Goal: Obtain resource: Obtain resource

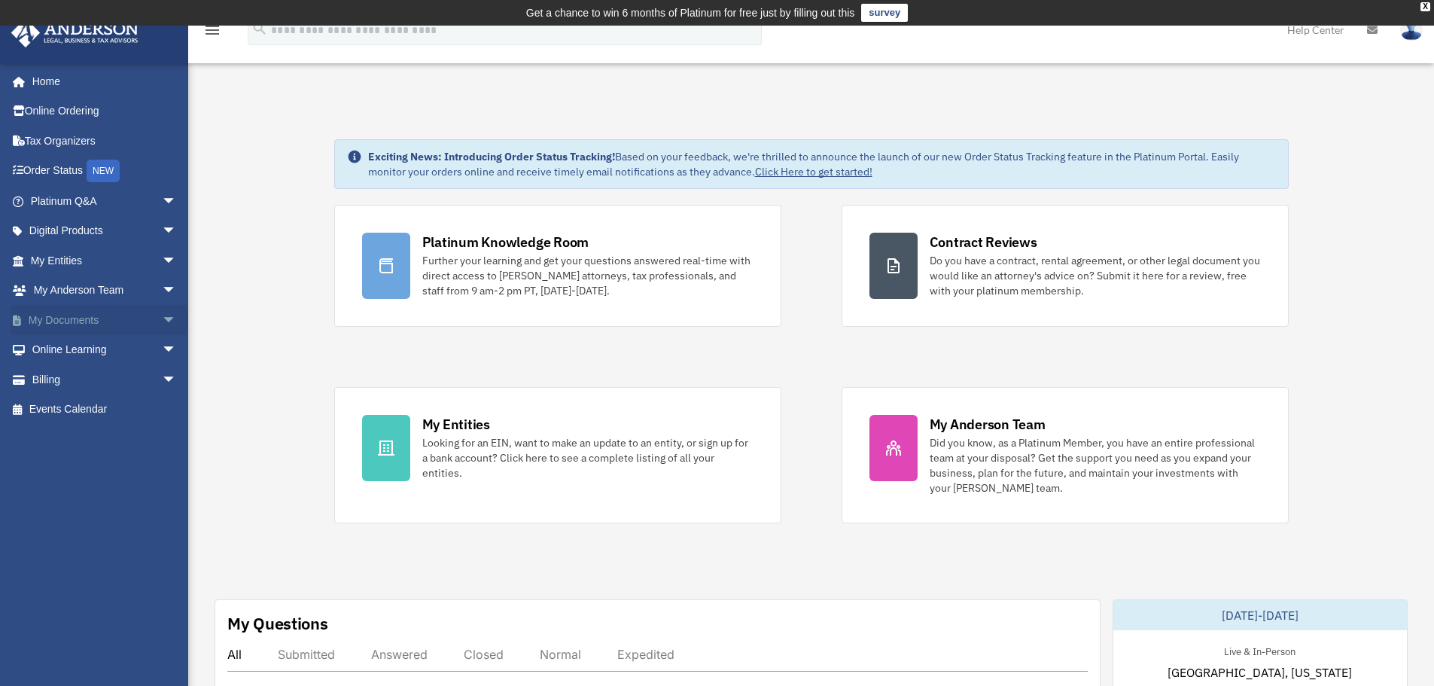
click at [162, 316] on span "arrow_drop_down" at bounding box center [177, 320] width 30 height 31
click at [94, 410] on link "Forms Library" at bounding box center [110, 409] width 178 height 30
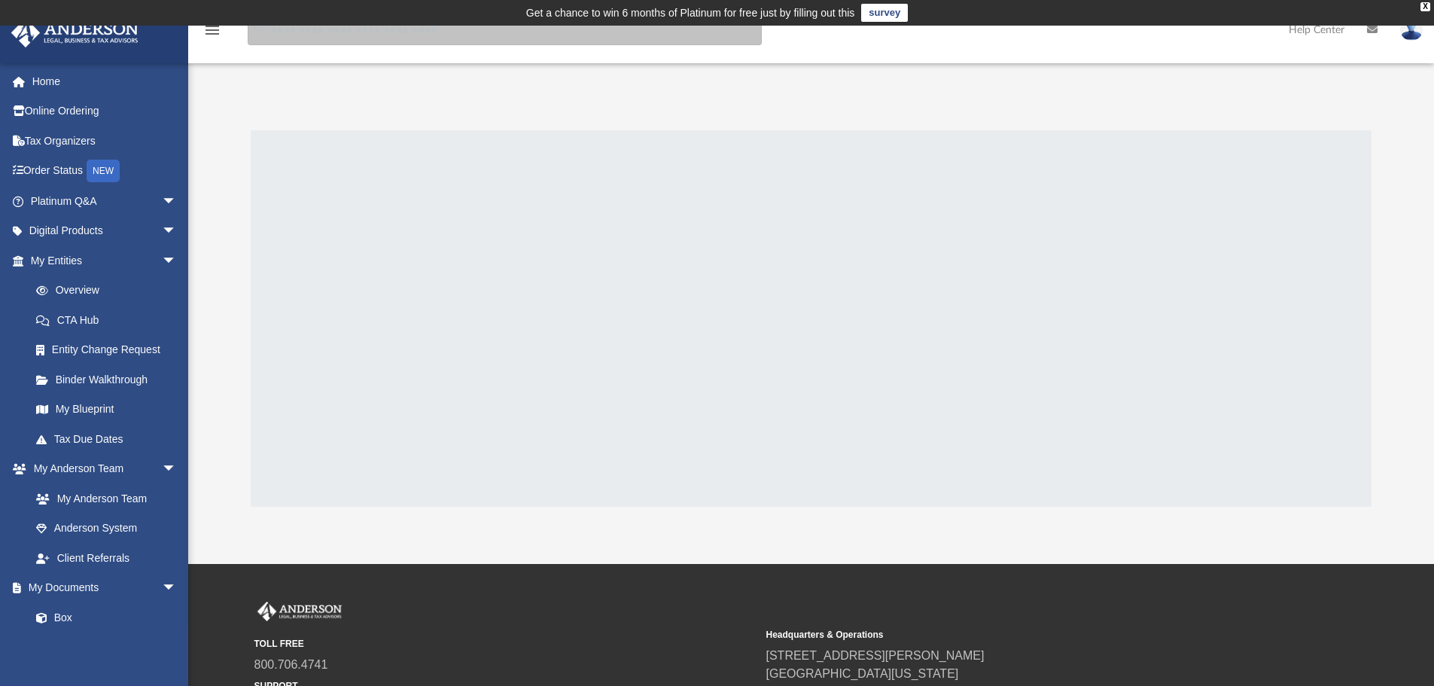
click at [484, 35] on input "search" at bounding box center [505, 30] width 514 height 30
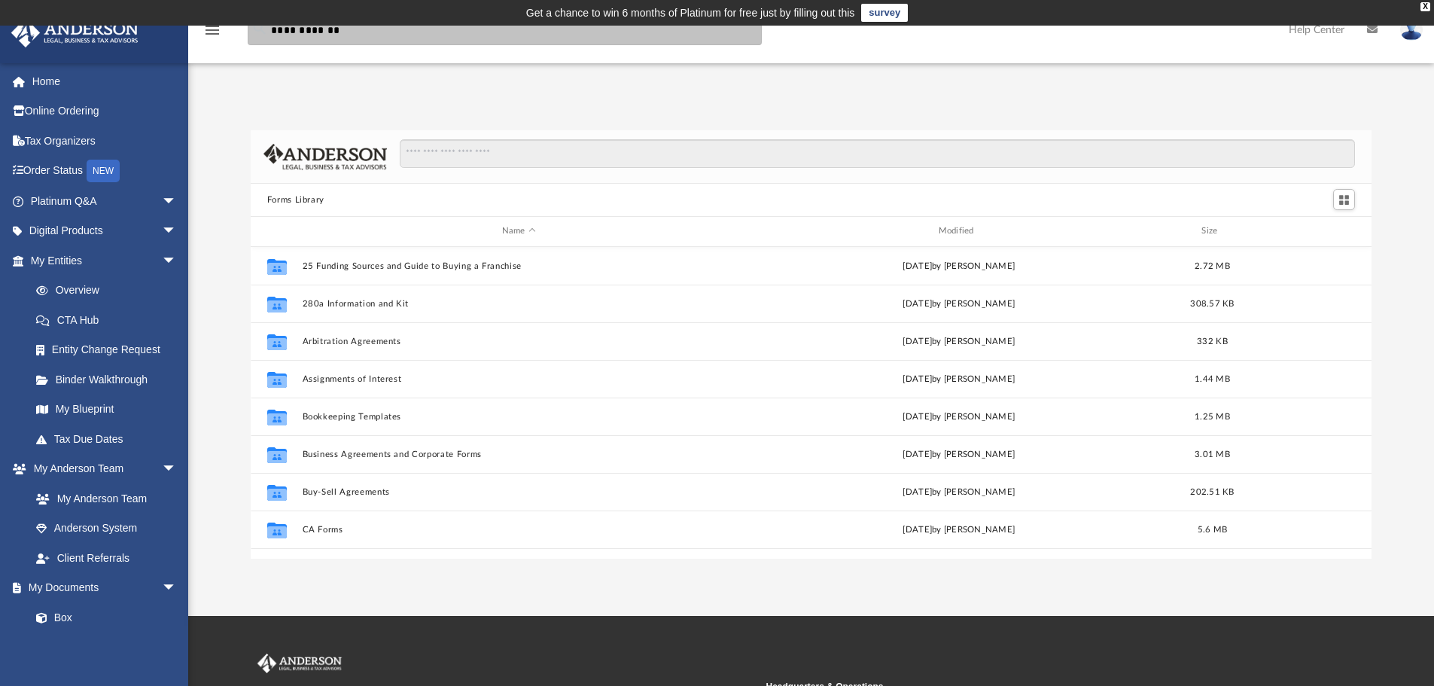
scroll to position [331, 1109]
type input "**********"
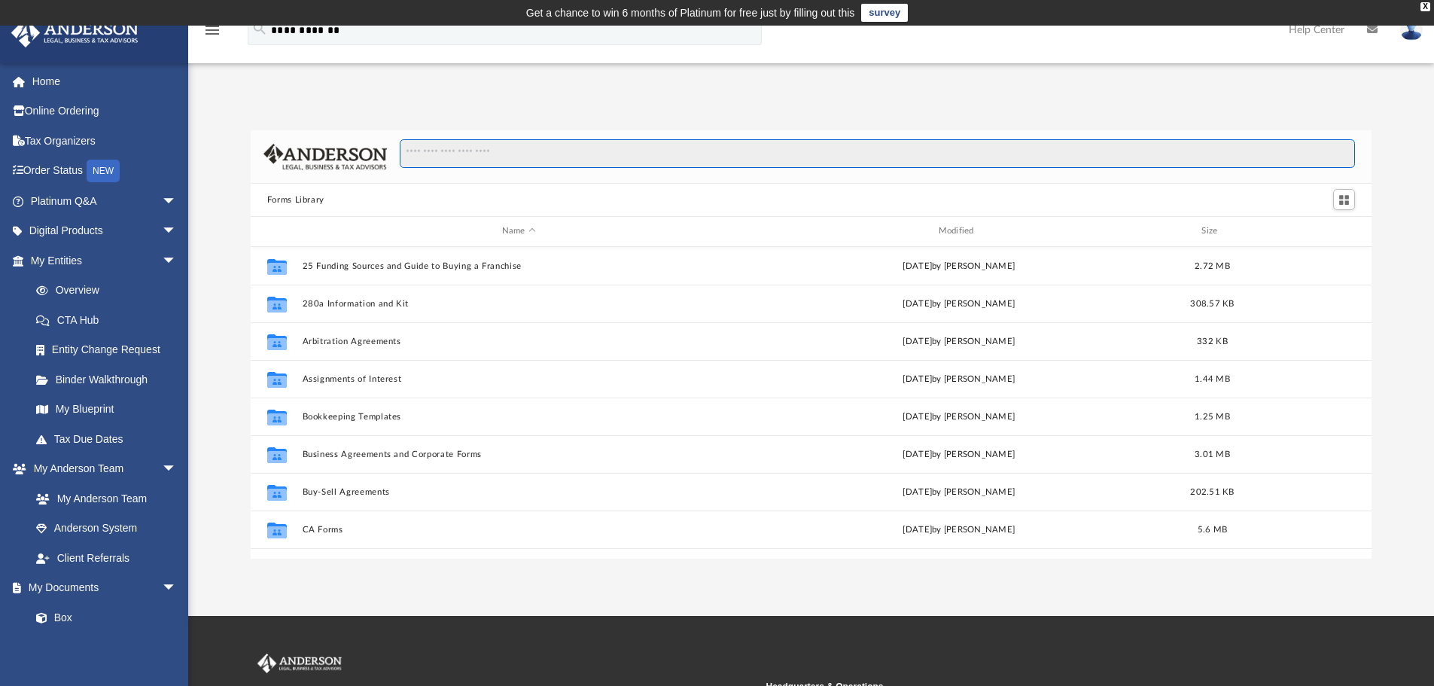
click at [531, 146] on input "Search files and folders" at bounding box center [877, 153] width 955 height 29
type input "**********"
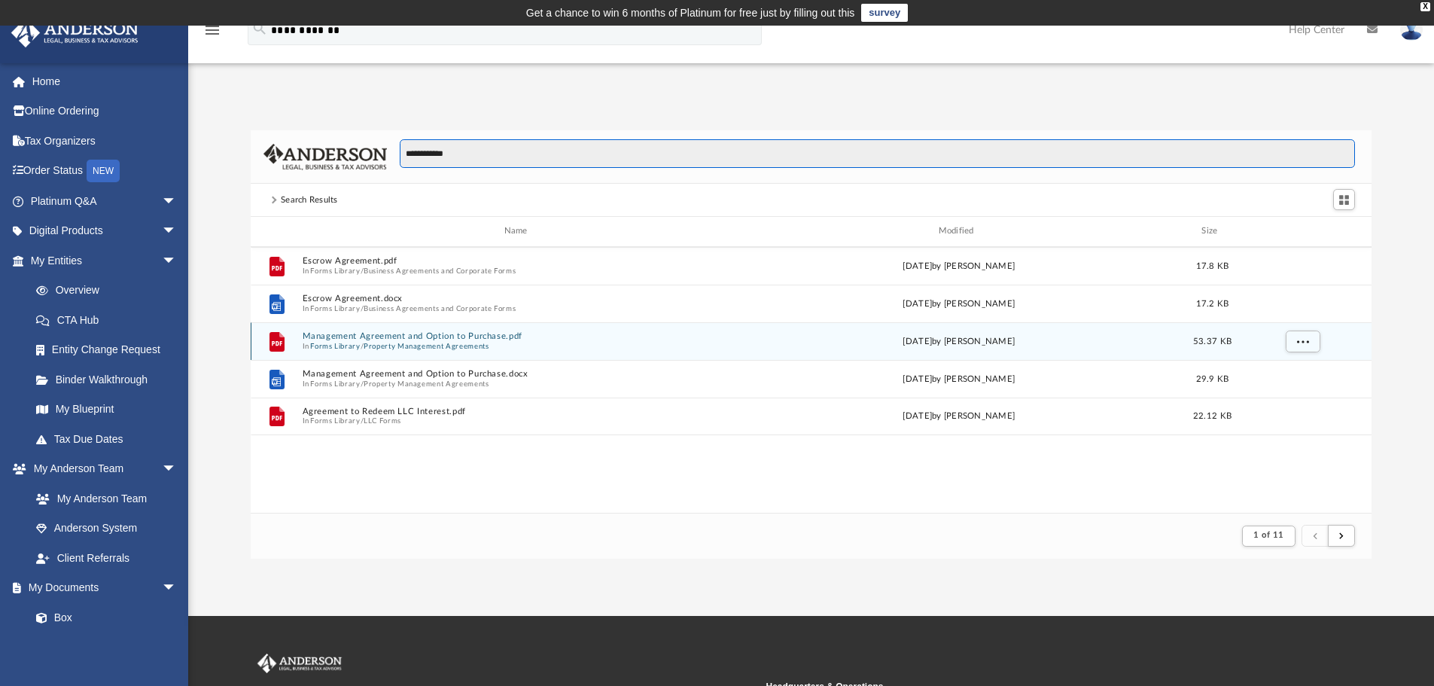
scroll to position [285, 1109]
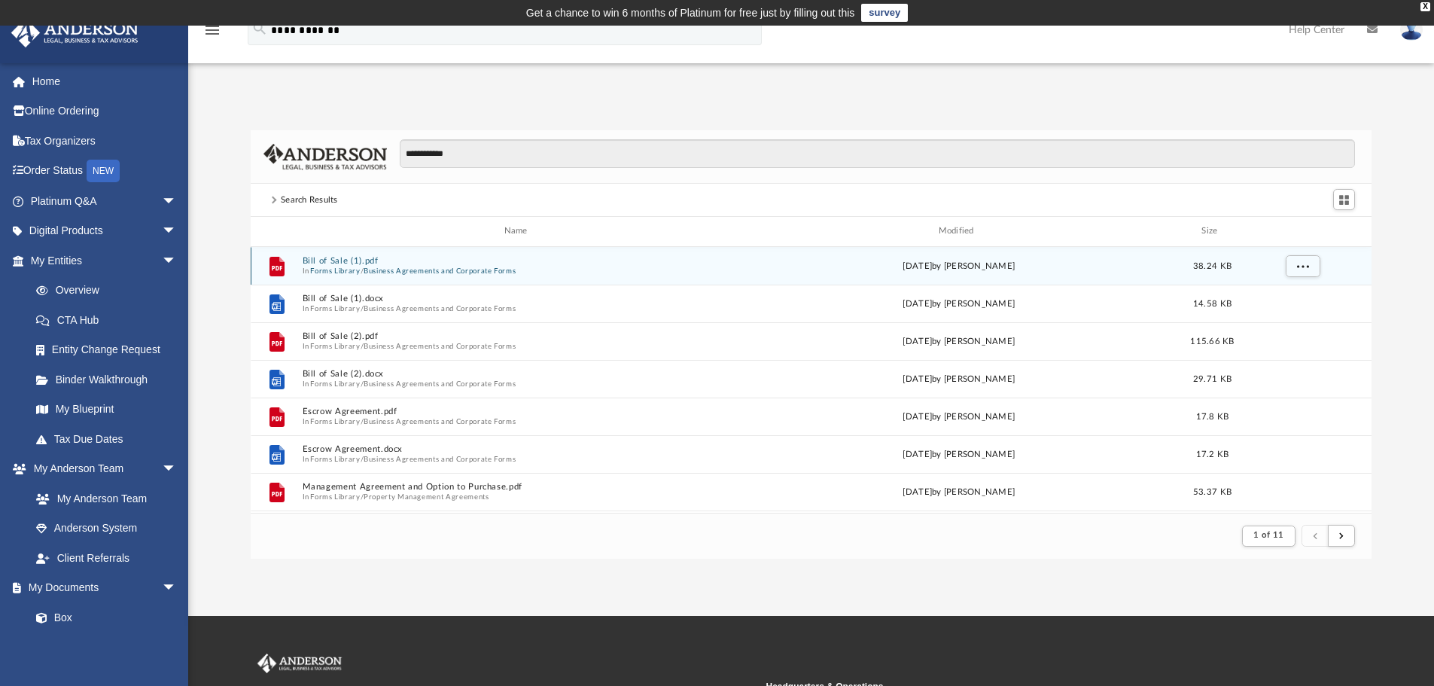
click at [344, 258] on button "Bill of Sale (1).pdf" at bounding box center [519, 261] width 434 height 10
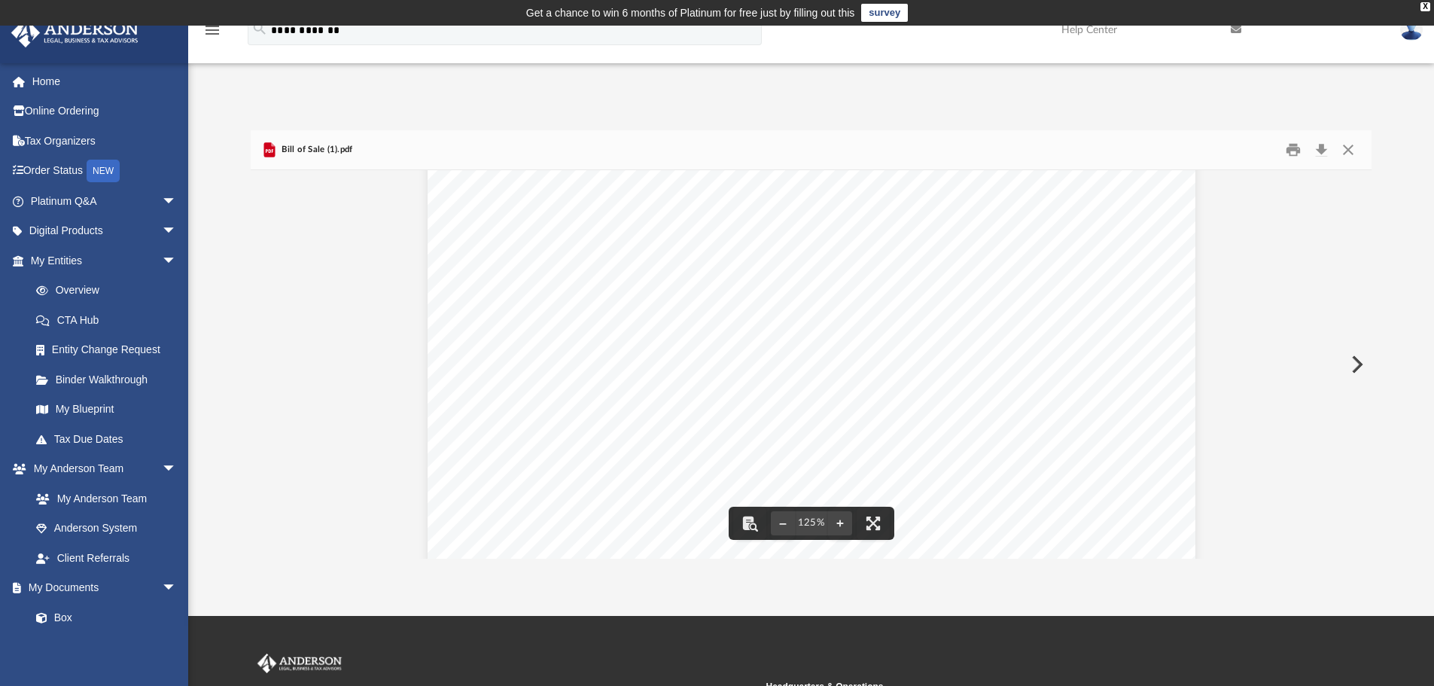
scroll to position [0, 0]
click at [1353, 150] on button "Close" at bounding box center [1347, 149] width 27 height 23
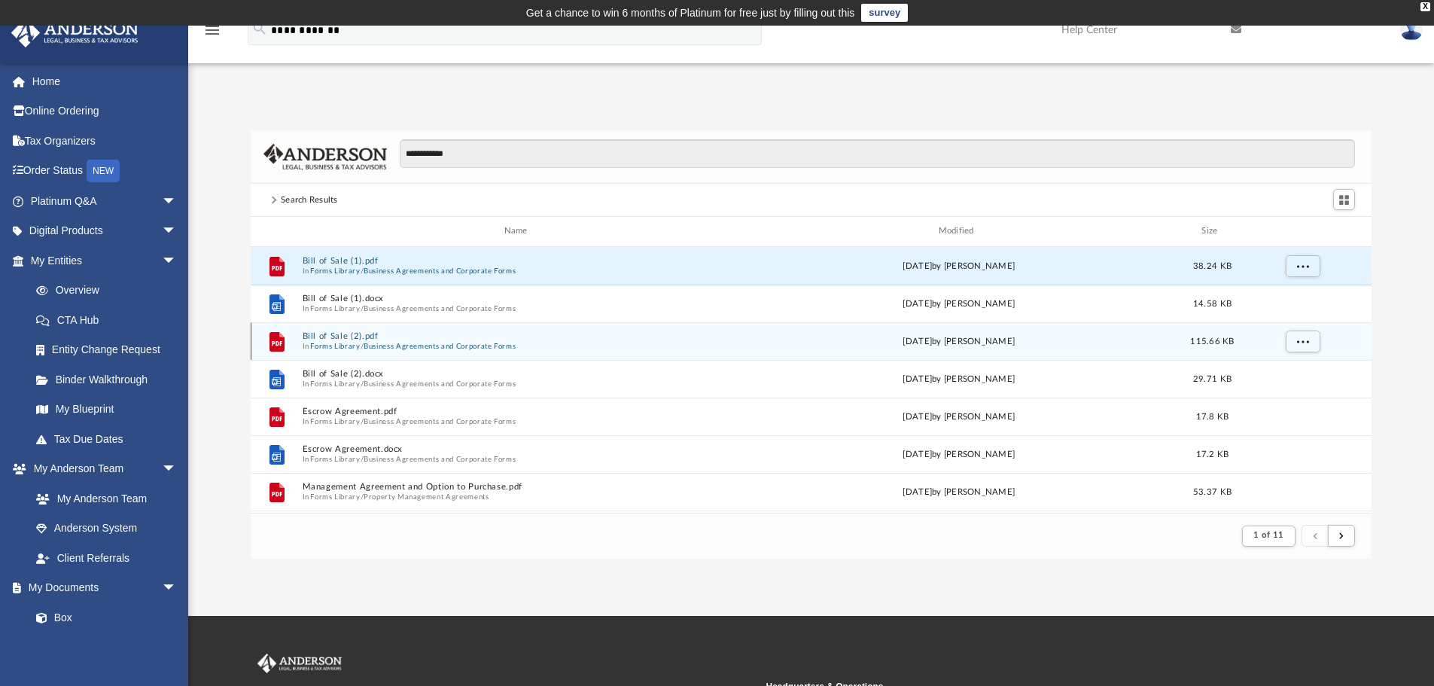
click at [325, 342] on button "Forms Library" at bounding box center [335, 346] width 50 height 10
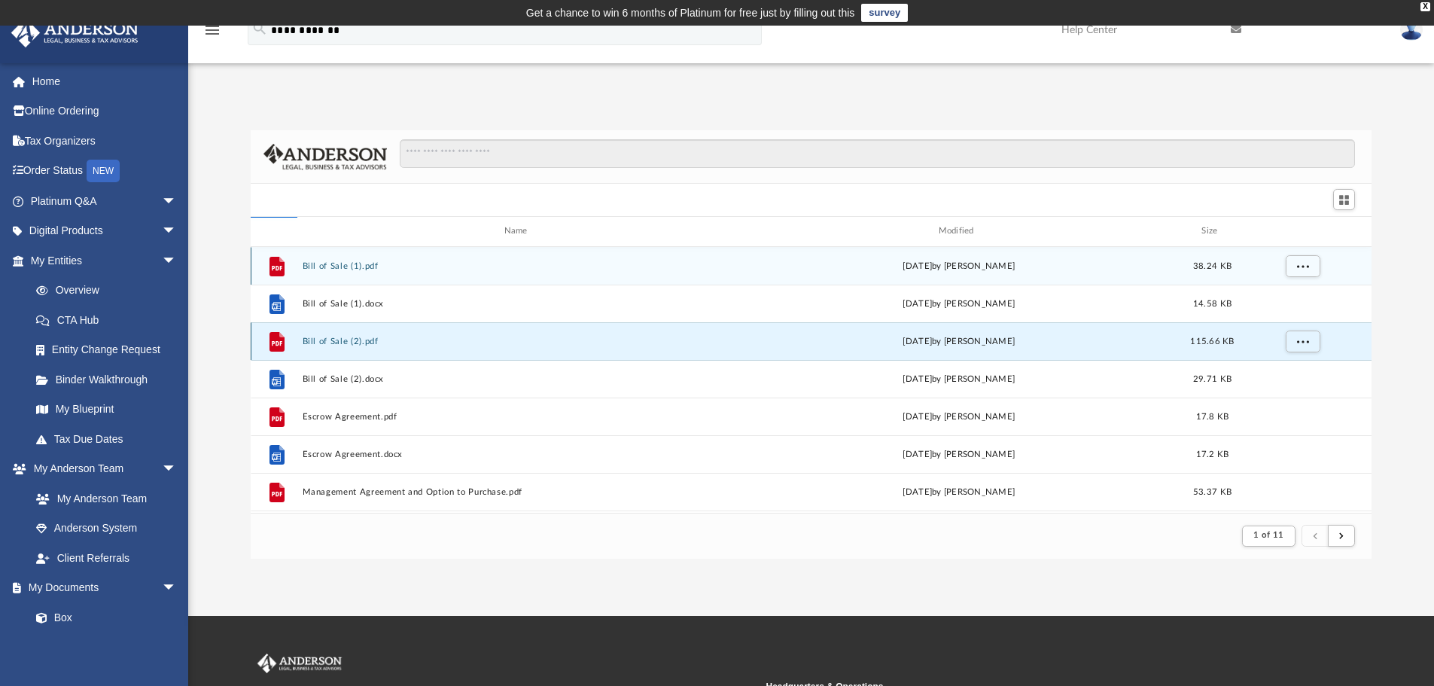
scroll to position [331, 1109]
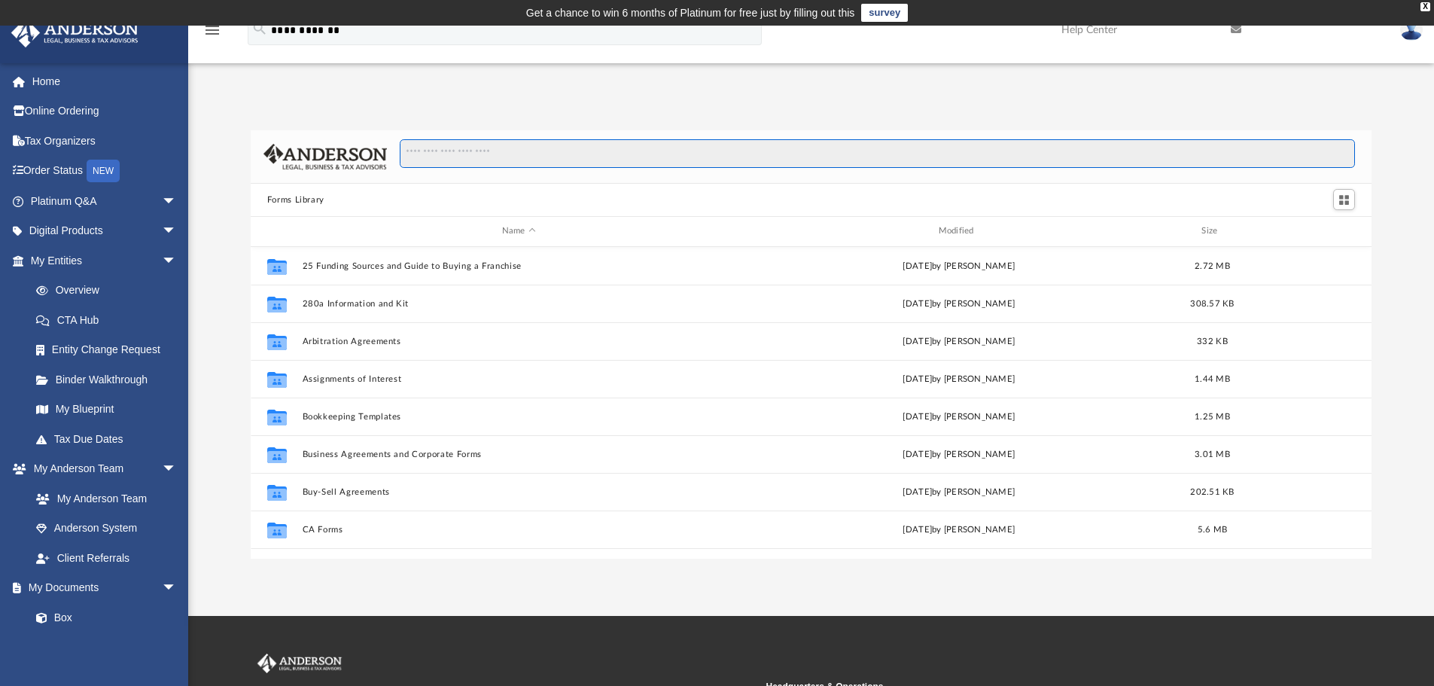
click at [524, 151] on input "Search files and folders" at bounding box center [877, 153] width 955 height 29
type input "**********"
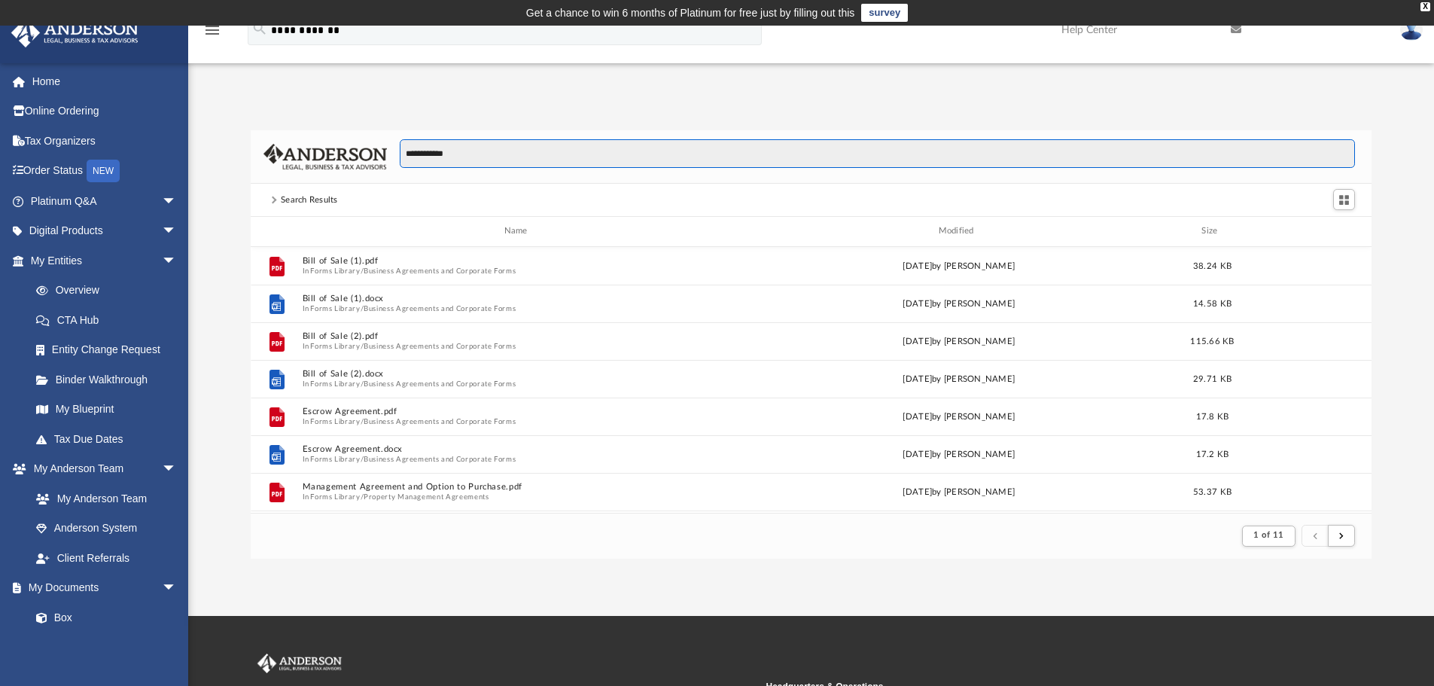
scroll to position [285, 1109]
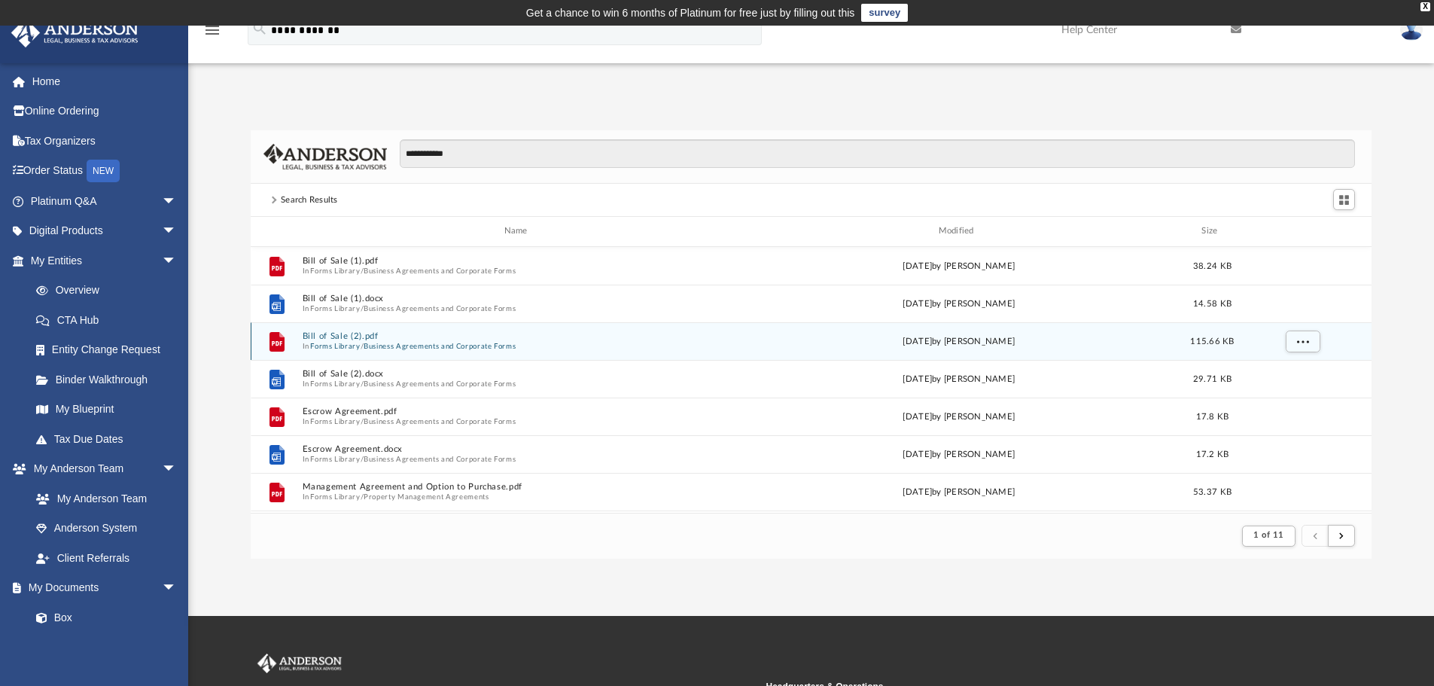
click at [334, 343] on button "Forms Library" at bounding box center [335, 346] width 50 height 10
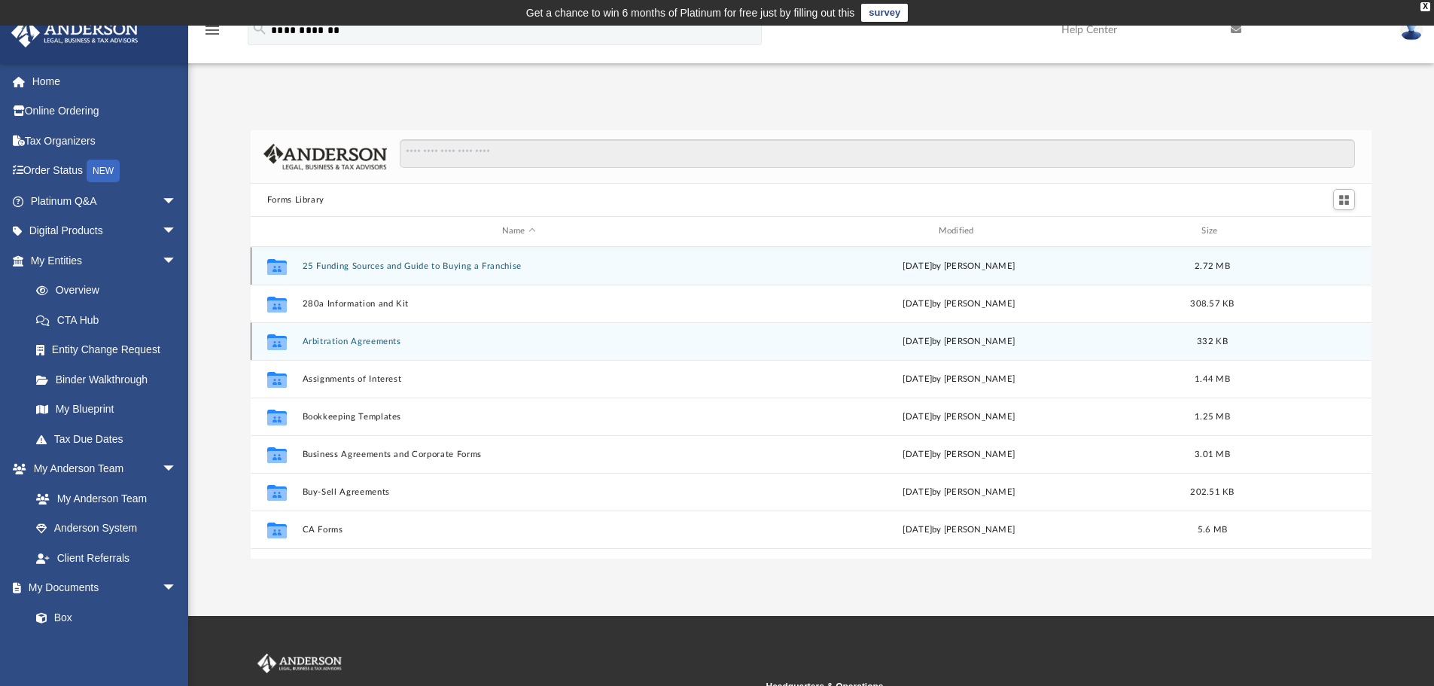
scroll to position [331, 1109]
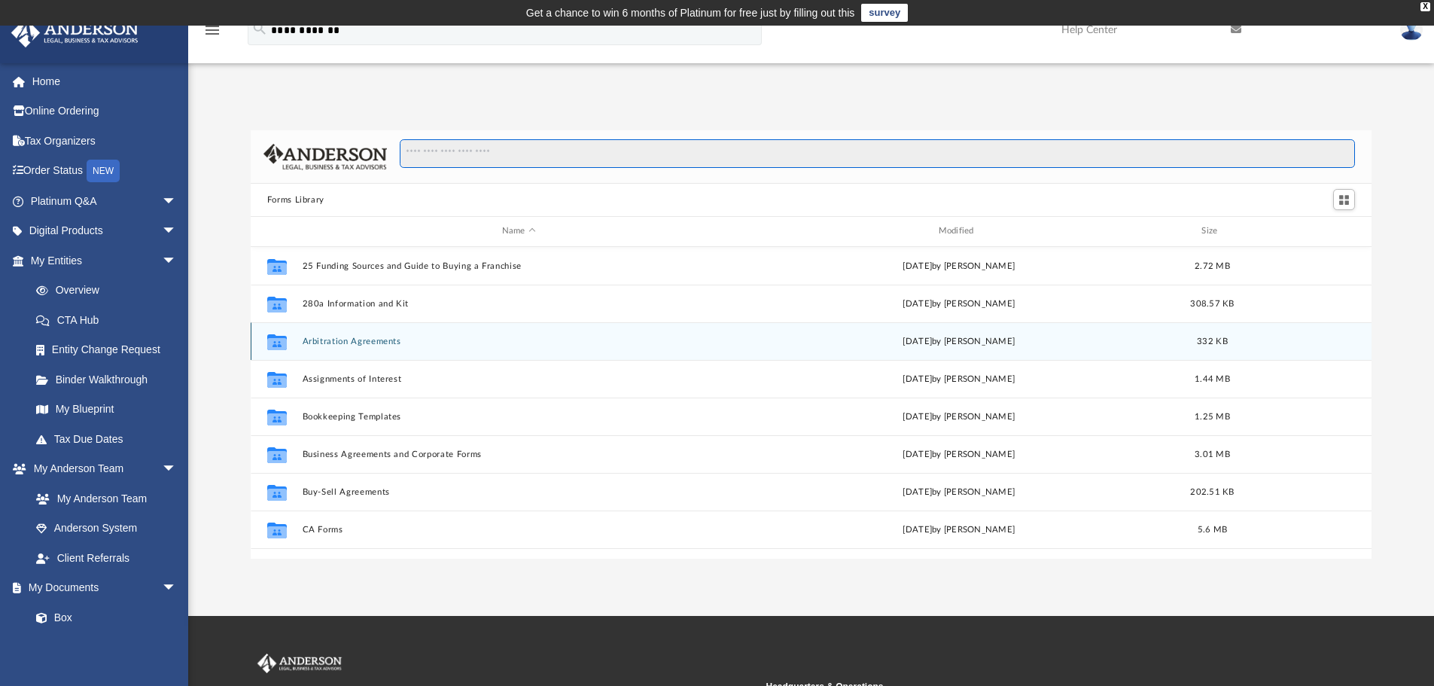
click at [446, 148] on input "Search files and folders" at bounding box center [877, 153] width 955 height 29
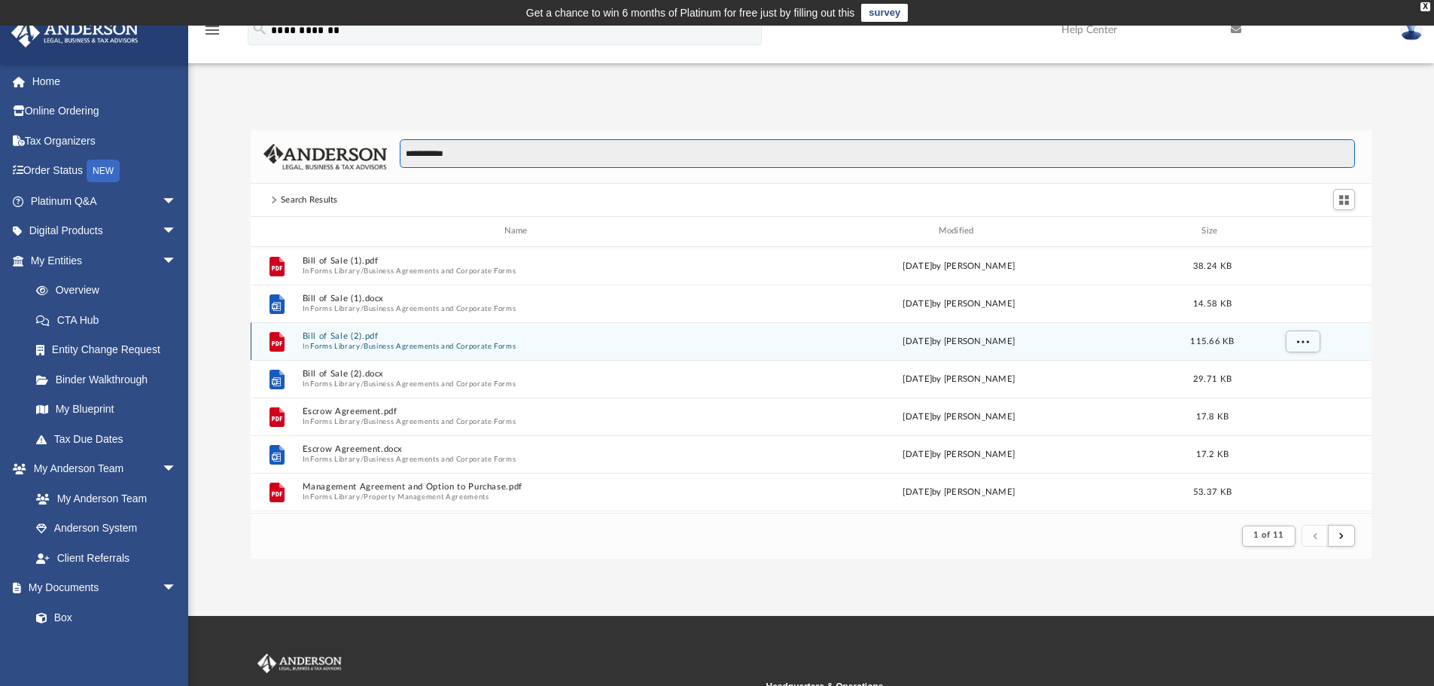
type input "**********"
click at [278, 339] on icon "grid" at bounding box center [276, 341] width 15 height 20
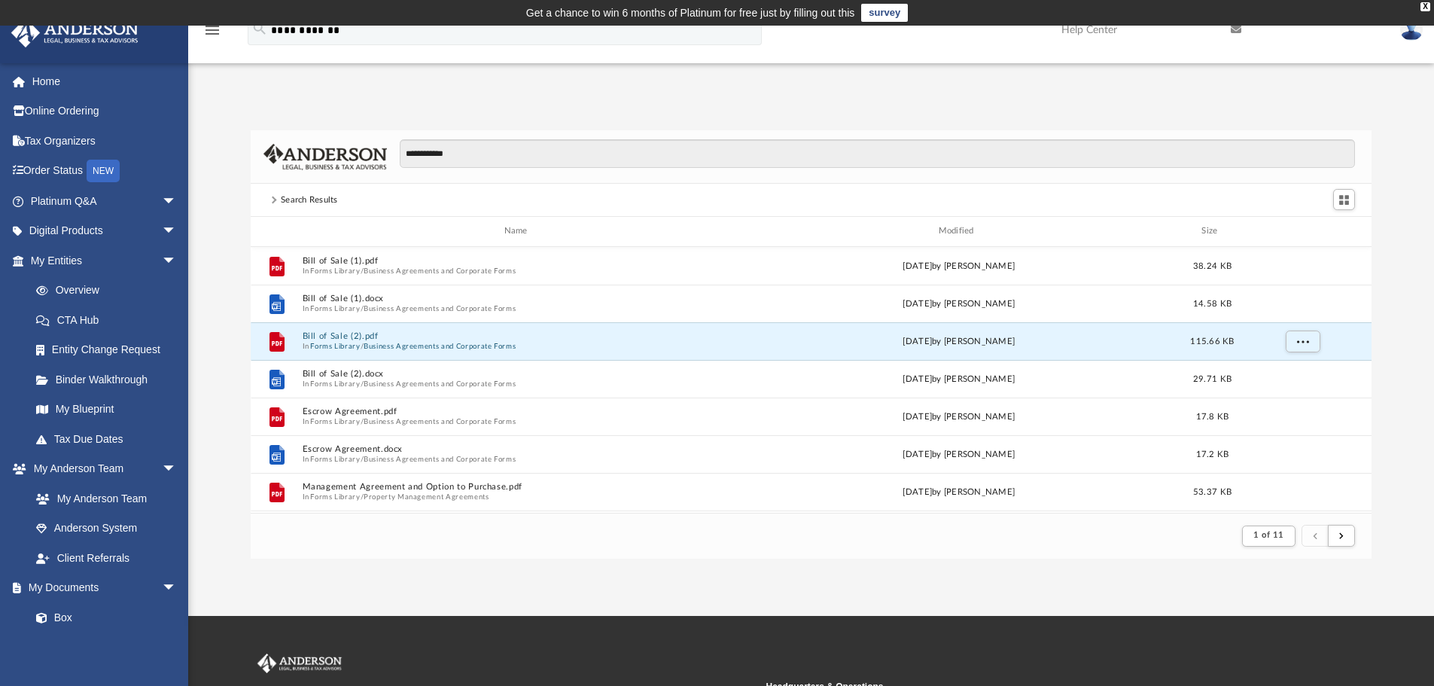
click at [308, 334] on button "Bill of Sale (2).pdf" at bounding box center [519, 336] width 434 height 10
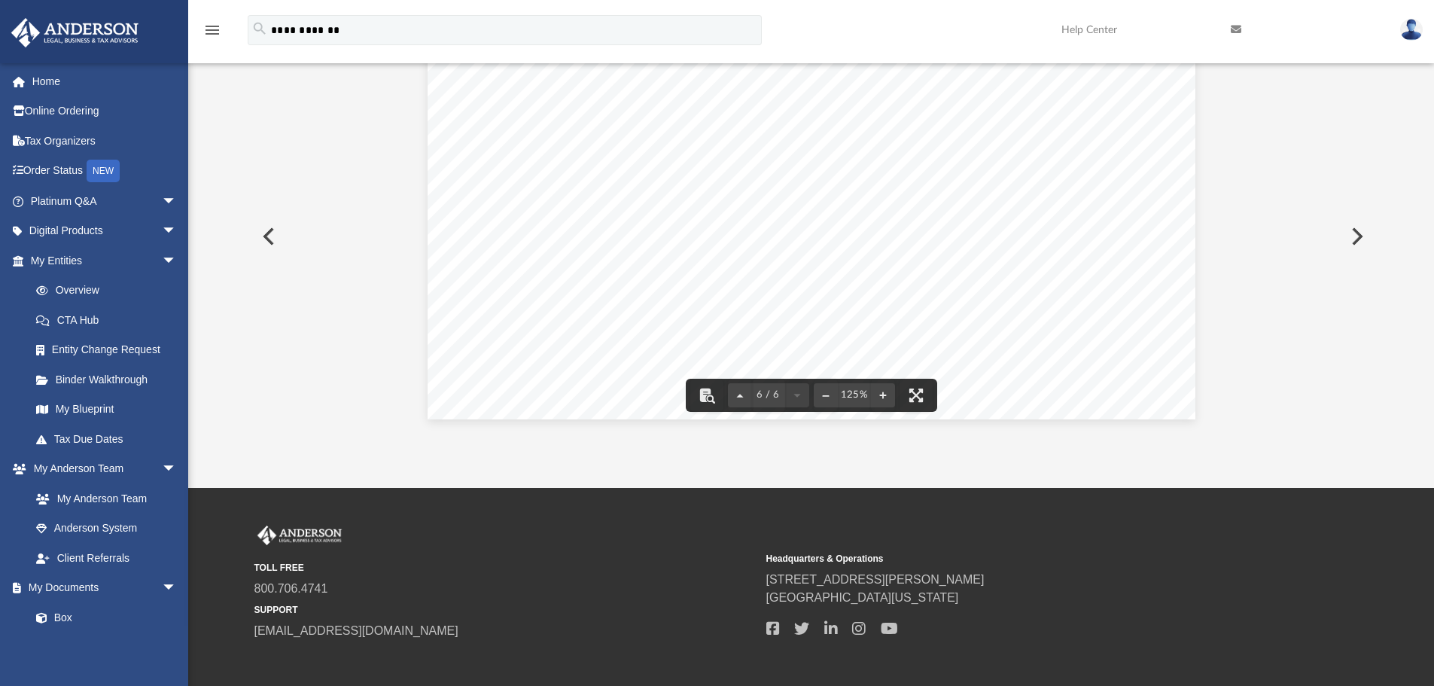
scroll to position [199, 0]
